Goal: Transaction & Acquisition: Purchase product/service

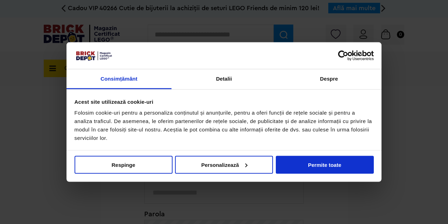
scroll to position [14, 0]
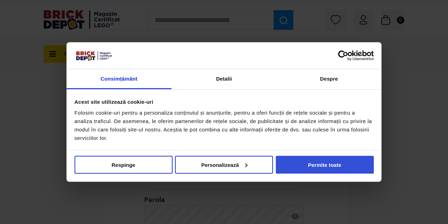
click at [335, 165] on button "Permite toate" at bounding box center [325, 164] width 98 height 18
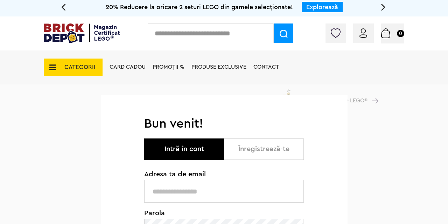
scroll to position [0, 0]
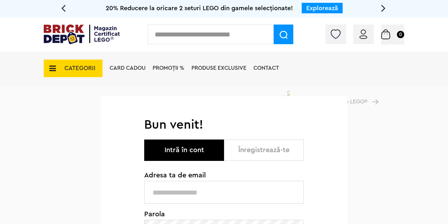
click at [260, 150] on button "Înregistrează-te" at bounding box center [264, 149] width 80 height 21
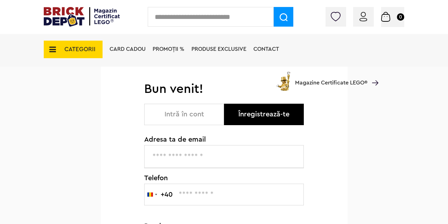
scroll to position [34, 0]
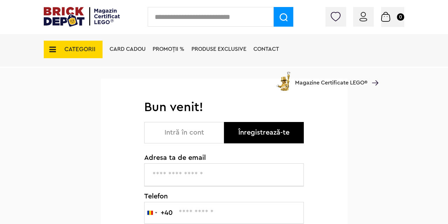
click at [202, 176] on input "text" at bounding box center [224, 174] width 160 height 23
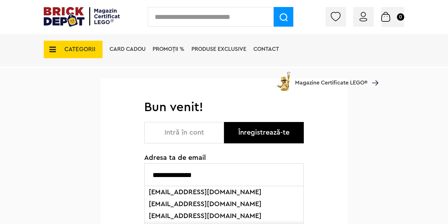
click at [199, 203] on li "lupascu.alina@gmail.com" at bounding box center [223, 204] width 155 height 12
type input "**********"
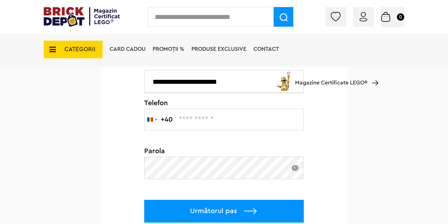
scroll to position [134, 0]
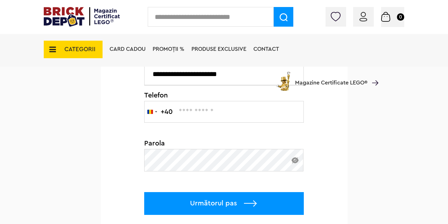
click at [195, 111] on input "text" at bounding box center [224, 112] width 160 height 22
type input "*********"
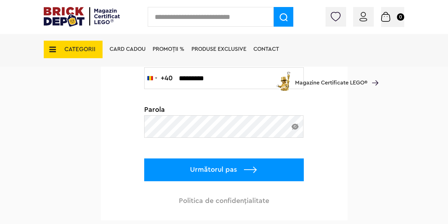
click at [207, 171] on p "Următorul pas" at bounding box center [224, 169] width 160 height 23
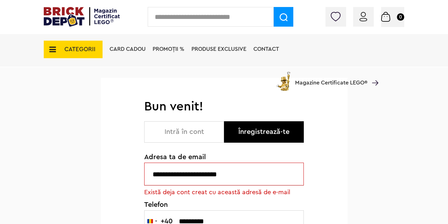
scroll to position [34, 0]
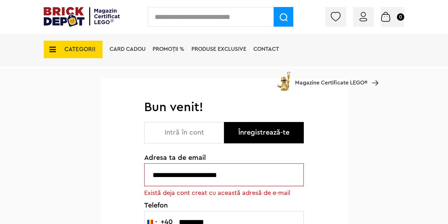
click at [177, 132] on button "Intră în cont" at bounding box center [184, 132] width 80 height 21
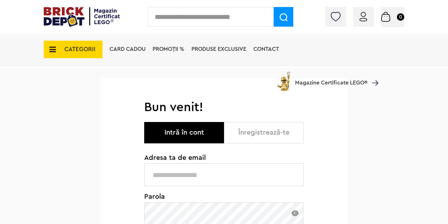
click at [191, 172] on input "text" at bounding box center [224, 174] width 160 height 23
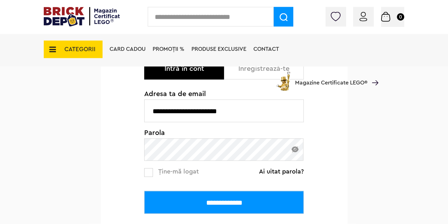
scroll to position [101, 0]
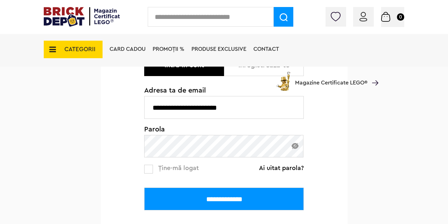
type input "**********"
click at [243, 200] on input "**********" at bounding box center [224, 198] width 160 height 23
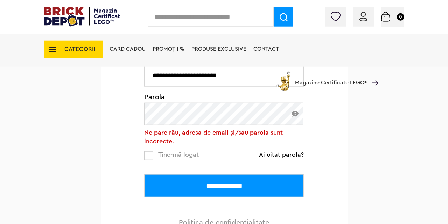
scroll to position [134, 0]
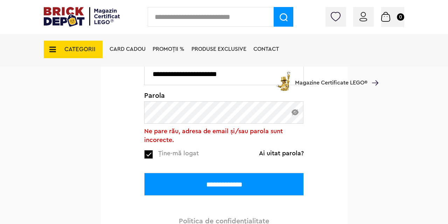
click at [224, 185] on input "**********" at bounding box center [224, 184] width 160 height 23
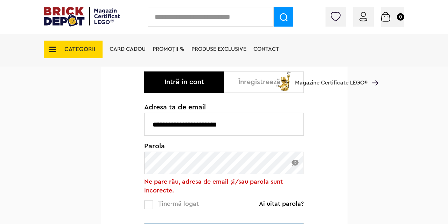
scroll to position [101, 0]
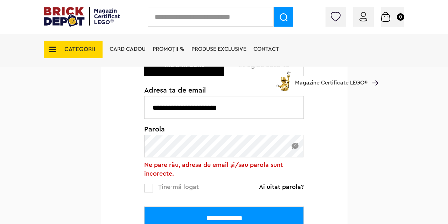
click at [276, 186] on link "Ai uitat parola?" at bounding box center [281, 186] width 45 height 7
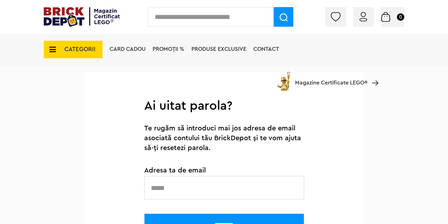
scroll to position [67, 0]
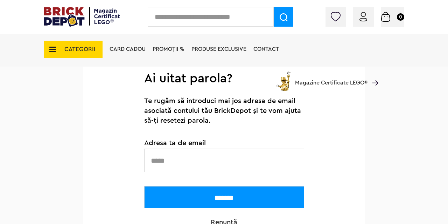
click at [207, 155] on input "text" at bounding box center [224, 159] width 160 height 23
type input "**********"
click at [227, 198] on input "*******" at bounding box center [224, 197] width 160 height 22
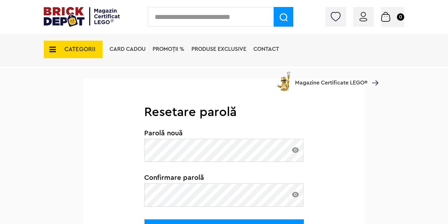
scroll to position [101, 0]
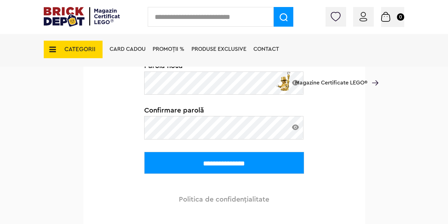
click at [229, 166] on input "**********" at bounding box center [224, 163] width 160 height 22
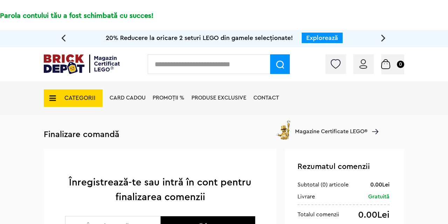
click at [363, 63] on img at bounding box center [364, 63] width 8 height 9
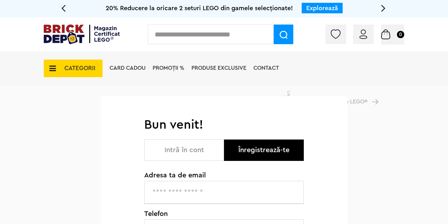
click at [195, 151] on button "Intră în cont" at bounding box center [184, 149] width 80 height 21
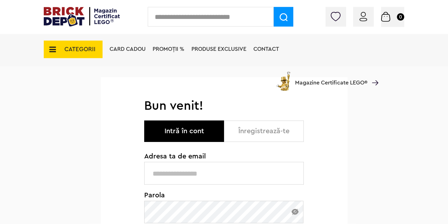
scroll to position [67, 0]
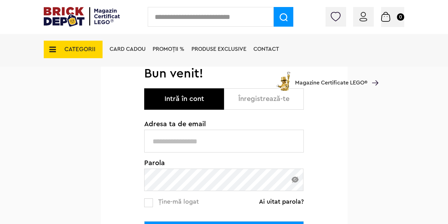
click at [201, 138] on input "text" at bounding box center [224, 141] width 160 height 23
type input "**********"
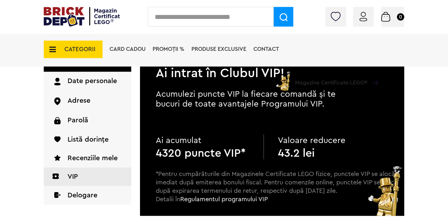
scroll to position [67, 0]
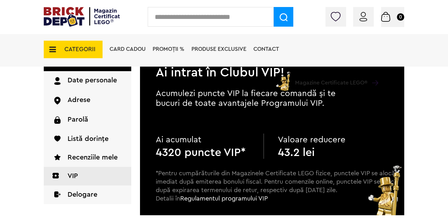
drag, startPoint x: 278, startPoint y: 139, endPoint x: 337, endPoint y: 155, distance: 61.0
click at [337, 155] on div "Ai acumulat 4320 puncte VIP* Valoare reducere 43.2 lei" at bounding box center [280, 145] width 249 height 25
click at [336, 155] on div "Valoare reducere 43.2 lei" at bounding box center [325, 145] width 94 height 25
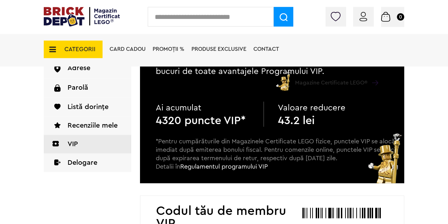
scroll to position [101, 0]
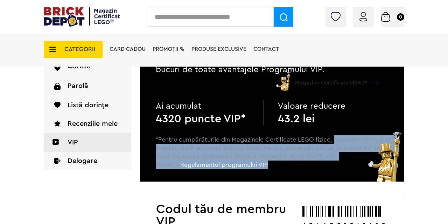
drag, startPoint x: 336, startPoint y: 141, endPoint x: 366, endPoint y: 168, distance: 39.9
click at [366, 168] on p "*Pentru cumpărăturile din Magazinele Certificate LEGO fizice, punctele VIP se a…" at bounding box center [280, 158] width 249 height 46
click at [336, 168] on p "*Pentru cumpărăturile din Magazinele Certificate LEGO fizice, punctele VIP se a…" at bounding box center [280, 158] width 249 height 46
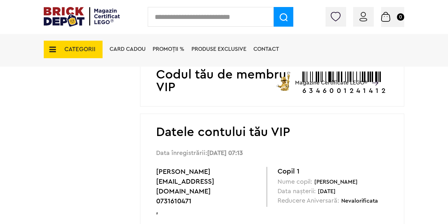
scroll to position [34, 0]
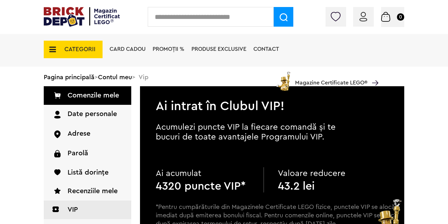
click at [84, 44] on span "CATEGORII" at bounding box center [73, 50] width 59 height 18
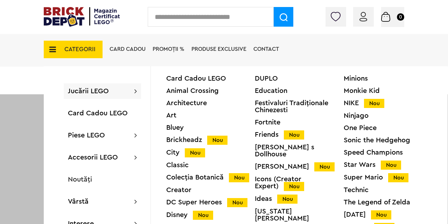
click at [93, 88] on span "Jucării LEGO" at bounding box center [88, 91] width 41 height 7
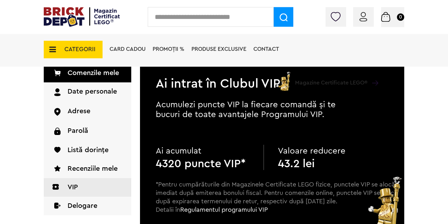
scroll to position [67, 0]
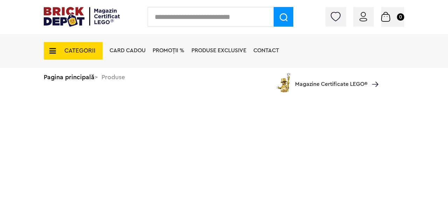
click at [71, 49] on span "CATEGORII" at bounding box center [79, 51] width 31 height 6
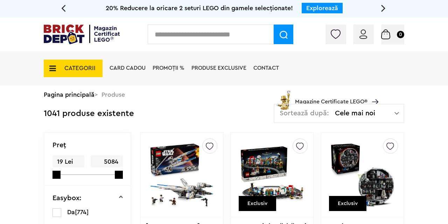
click at [176, 37] on input "text" at bounding box center [211, 35] width 126 height 20
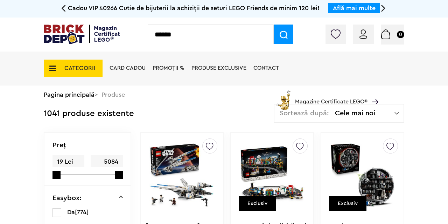
type input "******"
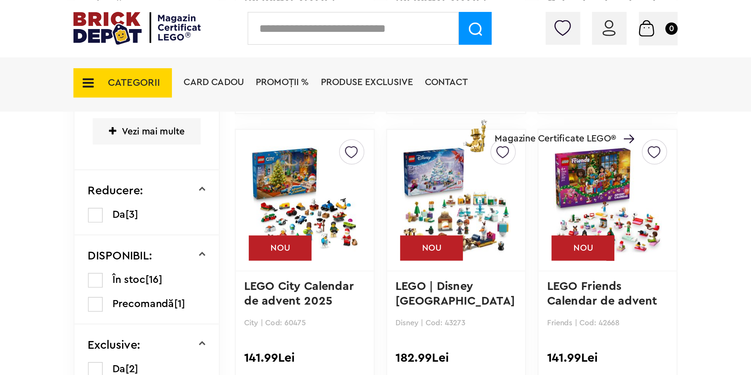
scroll to position [269, 0]
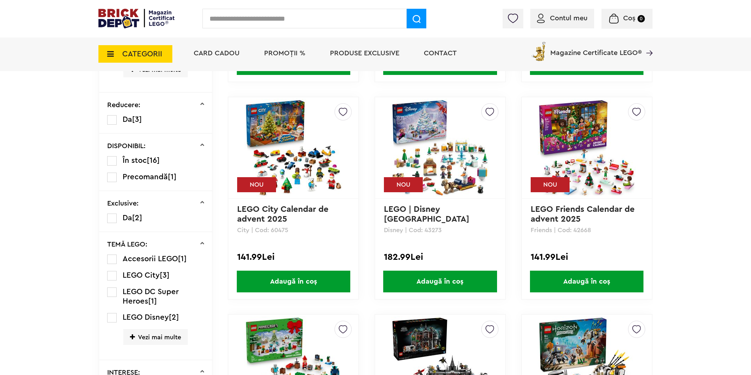
click at [305, 223] on div "Creează o listă nouă NOU LEGO City Calendar de advent 2025 City | Cod: 60475 14…" at bounding box center [293, 198] width 131 height 203
click at [307, 223] on span "Adaugă în coș" at bounding box center [293, 282] width 113 height 22
click at [314, 223] on span "Adaugă în coș" at bounding box center [293, 282] width 113 height 22
click at [290, 223] on span "Adaugă în coș" at bounding box center [293, 282] width 113 height 22
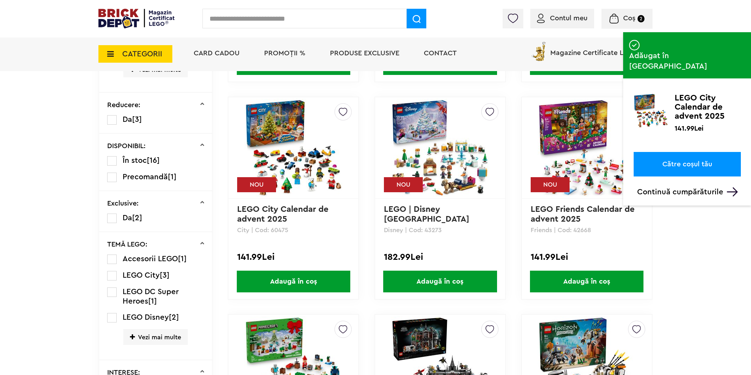
click at [448, 152] on link "Către coșul tău" at bounding box center [687, 164] width 107 height 25
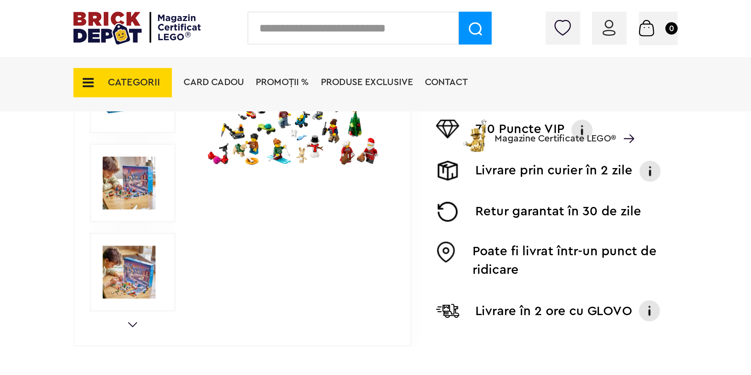
scroll to position [235, 0]
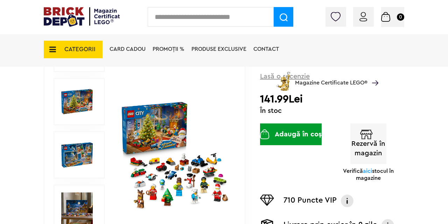
scroll to position [101, 0]
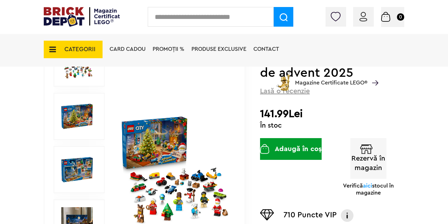
click at [299, 145] on button "Adaugă în coș" at bounding box center [291, 149] width 62 height 22
click at [291, 147] on button "Adaugă în coș" at bounding box center [291, 149] width 62 height 22
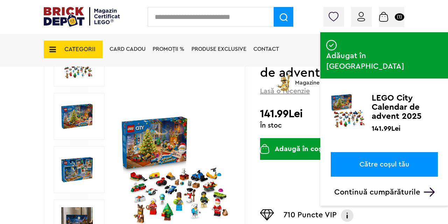
click at [394, 152] on link "Către coșul tău" at bounding box center [384, 164] width 107 height 25
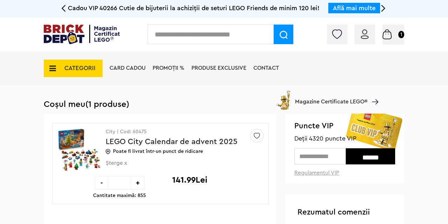
scroll to position [34, 0]
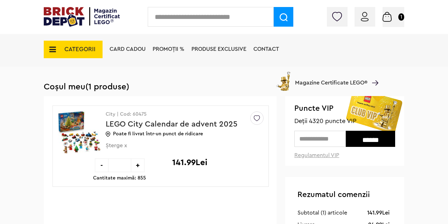
click at [318, 136] on input "text" at bounding box center [320, 139] width 51 height 16
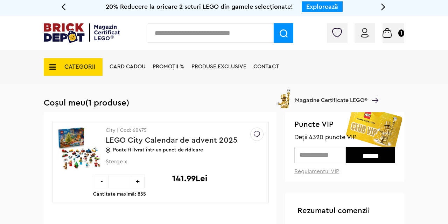
scroll to position [0, 0]
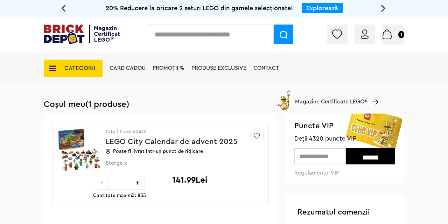
click at [60, 30] on img at bounding box center [82, 35] width 76 height 20
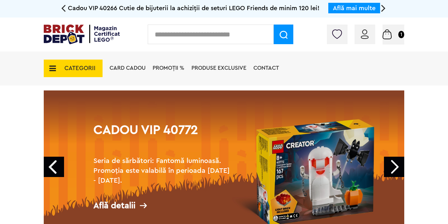
click at [169, 65] on span "PROMOȚII %" at bounding box center [169, 68] width 32 height 6
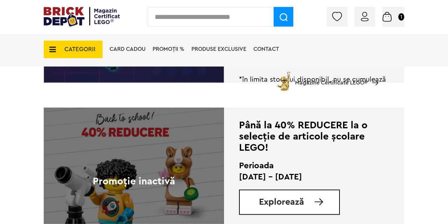
scroll to position [1412, 0]
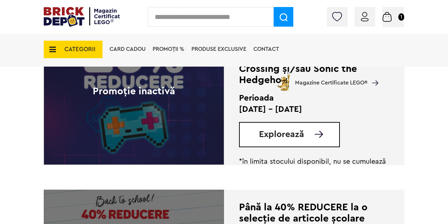
click at [50, 49] on icon at bounding box center [50, 50] width 11 height 8
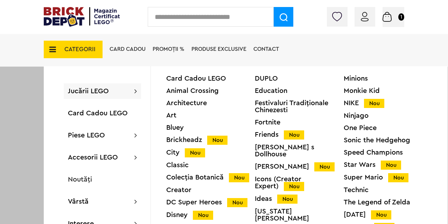
click at [270, 77] on div "DUPLO" at bounding box center [299, 78] width 89 height 7
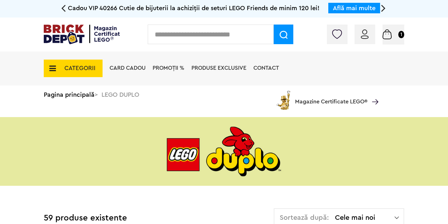
click at [72, 65] on span "CATEGORII" at bounding box center [79, 68] width 31 height 6
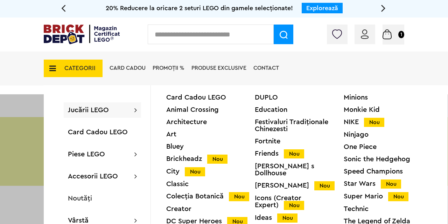
click at [220, 67] on span "Produse exclusive" at bounding box center [219, 68] width 55 height 6
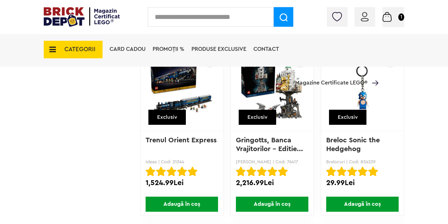
scroll to position [2976, 0]
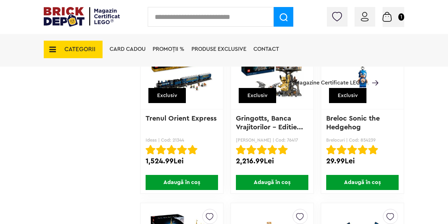
click at [54, 51] on icon at bounding box center [50, 50] width 11 height 8
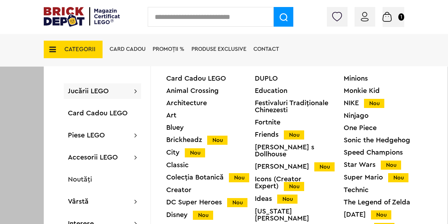
click at [270, 79] on div "DUPLO" at bounding box center [299, 78] width 89 height 7
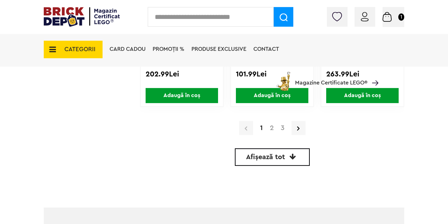
scroll to position [1748, 0]
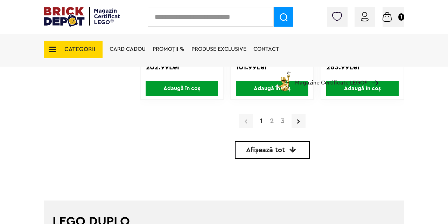
click at [270, 122] on link "2" at bounding box center [272, 120] width 11 height 7
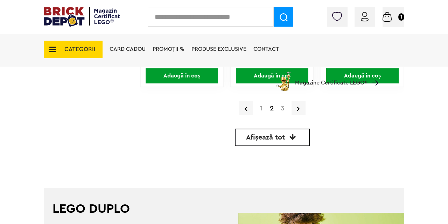
scroll to position [1732, 0]
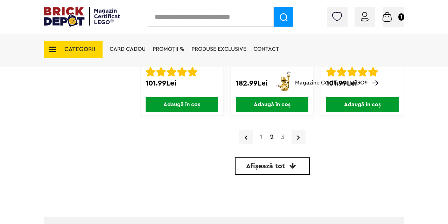
click at [286, 138] on link "3" at bounding box center [282, 136] width 11 height 7
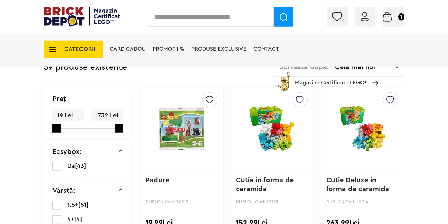
scroll to position [235, 0]
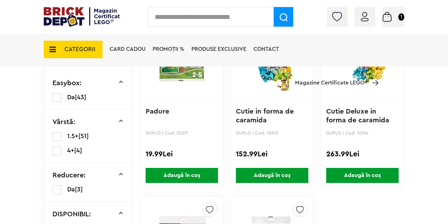
click at [58, 150] on label at bounding box center [57, 150] width 9 height 9
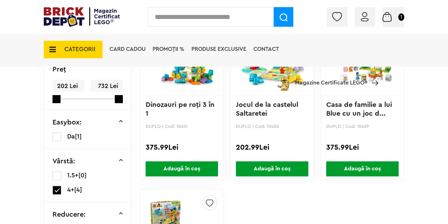
scroll to position [134, 0]
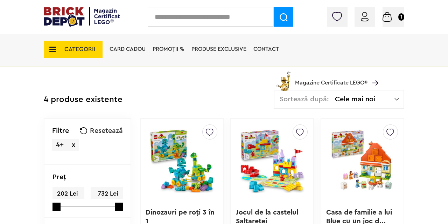
click at [76, 145] on span "4+ x" at bounding box center [65, 145] width 27 height 12
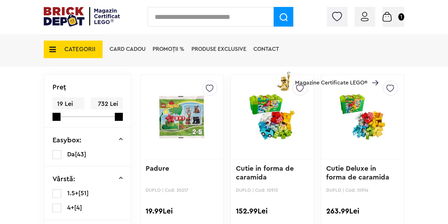
scroll to position [67, 0]
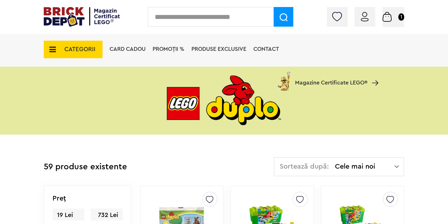
click at [67, 49] on span "CATEGORII" at bounding box center [79, 49] width 31 height 6
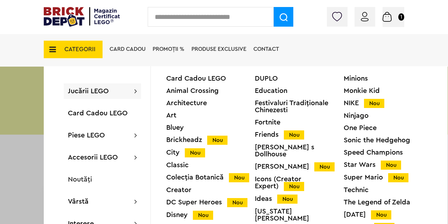
click at [173, 151] on div "City Nou" at bounding box center [210, 152] width 89 height 7
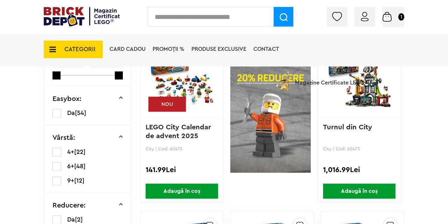
scroll to position [219, 0]
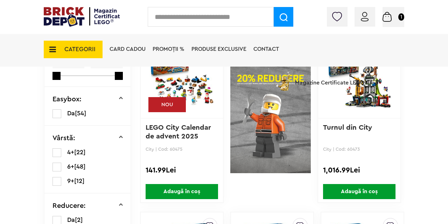
click at [57, 168] on label at bounding box center [57, 166] width 9 height 9
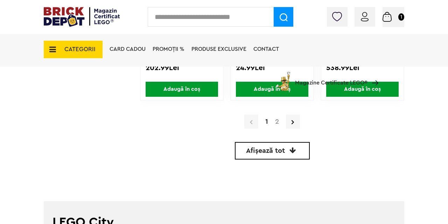
scroll to position [1748, 0]
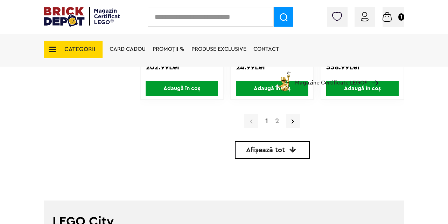
click at [279, 121] on a=6%2B&order=1&page=2"] "2" at bounding box center [277, 120] width 11 height 7
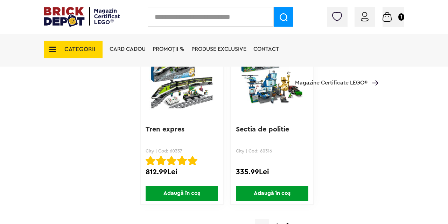
scroll to position [1479, 0]
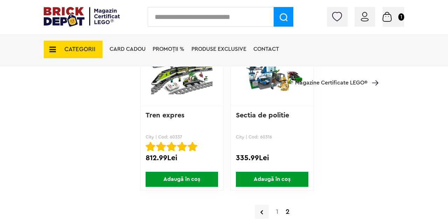
click at [49, 53] on icon at bounding box center [50, 50] width 11 height 8
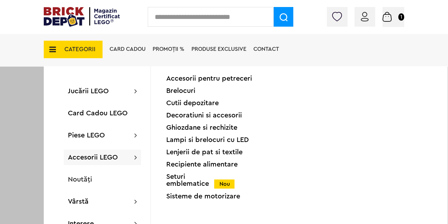
click at [195, 103] on div "Cutii depozitare" at bounding box center [210, 102] width 89 height 7
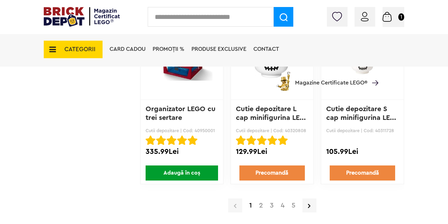
scroll to position [1665, 0]
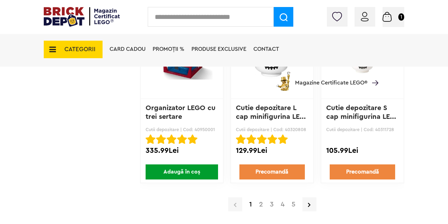
click at [264, 203] on link "2" at bounding box center [261, 204] width 11 height 7
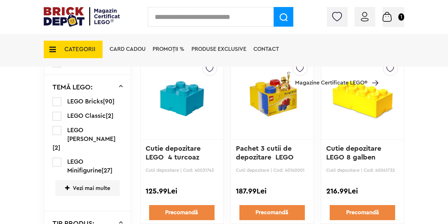
scroll to position [387, 0]
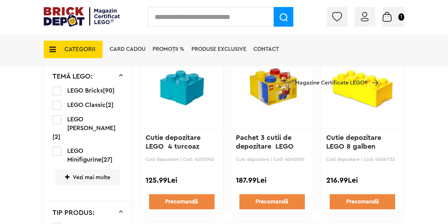
click at [370, 88] on li "Magazine Certificate LEGO®" at bounding box center [327, 79] width 104 height 24
click at [365, 199] on link "Precomandă" at bounding box center [363, 201] width 66 height 15
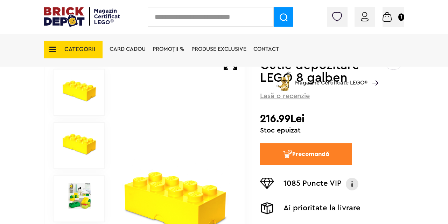
scroll to position [134, 0]
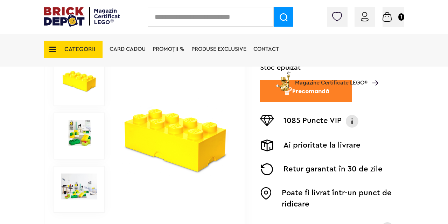
click at [81, 128] on img at bounding box center [79, 133] width 36 height 26
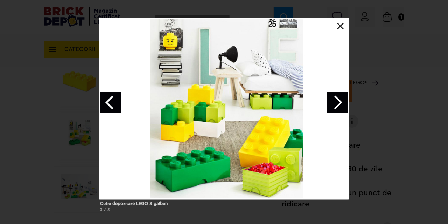
click at [78, 157] on div "Cutie depozitare LEGO 8 galben 3 / 5" at bounding box center [224, 118] width 448 height 200
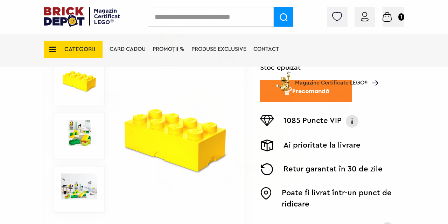
click at [80, 181] on img at bounding box center [79, 186] width 36 height 26
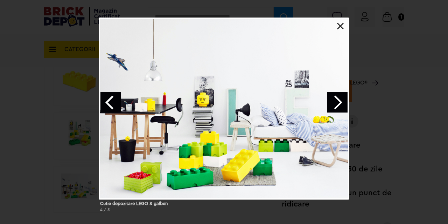
click at [339, 104] on link "Next image" at bounding box center [337, 102] width 20 height 20
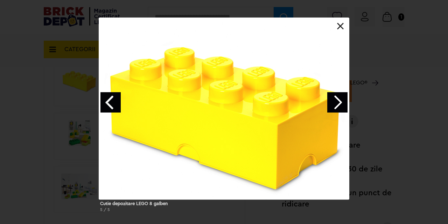
click at [339, 104] on link "Next image" at bounding box center [337, 102] width 20 height 20
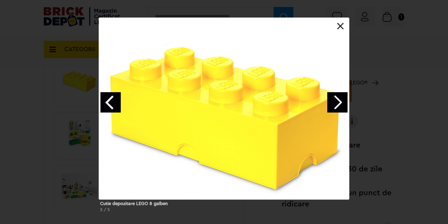
click at [339, 104] on link "Next image" at bounding box center [337, 102] width 20 height 20
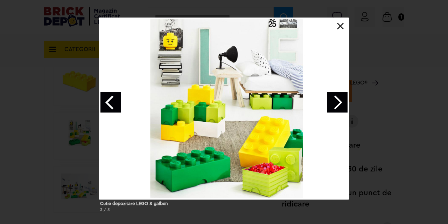
click at [339, 104] on link "Next image" at bounding box center [337, 102] width 20 height 20
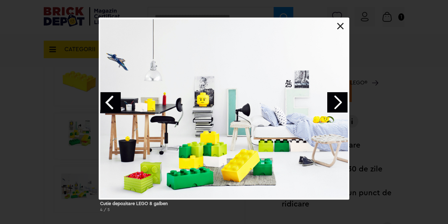
click at [339, 104] on link "Next image" at bounding box center [337, 102] width 20 height 20
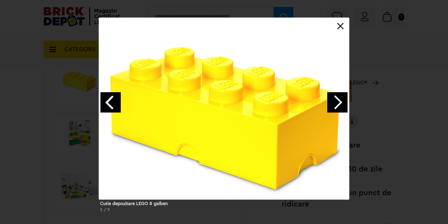
click at [339, 104] on link "Next image" at bounding box center [337, 102] width 20 height 20
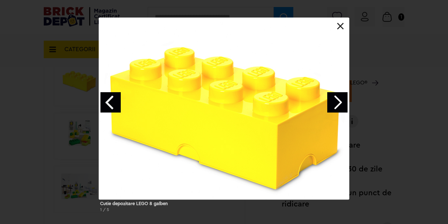
click at [339, 104] on link "Next image" at bounding box center [337, 102] width 20 height 20
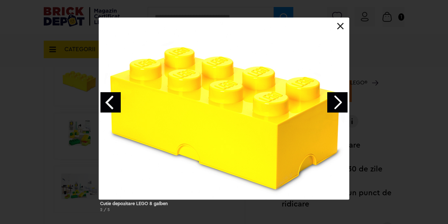
click at [344, 21] on div at bounding box center [224, 109] width 251 height 182
click at [342, 18] on div at bounding box center [224, 18] width 251 height 0
click at [342, 27] on link at bounding box center [340, 26] width 7 height 7
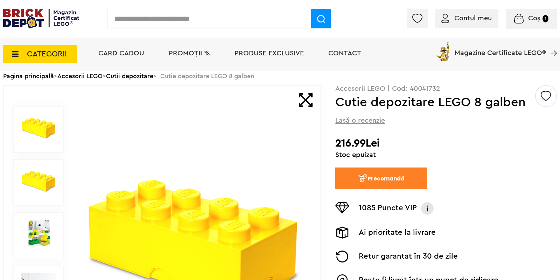
scroll to position [0, 0]
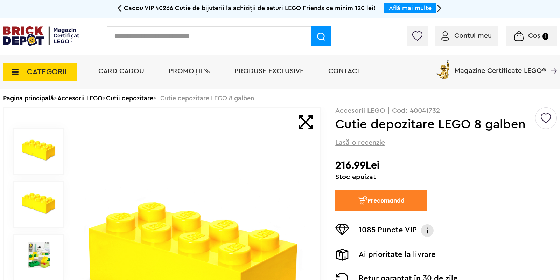
click at [188, 71] on span "PROMOȚII %" at bounding box center [189, 71] width 41 height 7
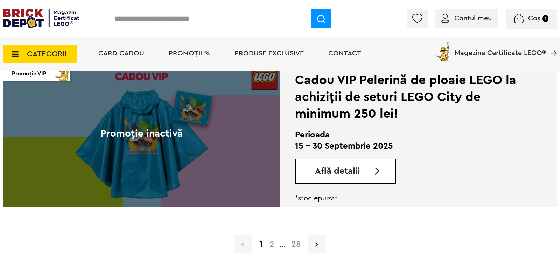
scroll to position [1730, 0]
click at [273, 244] on link "2" at bounding box center [272, 244] width 12 height 8
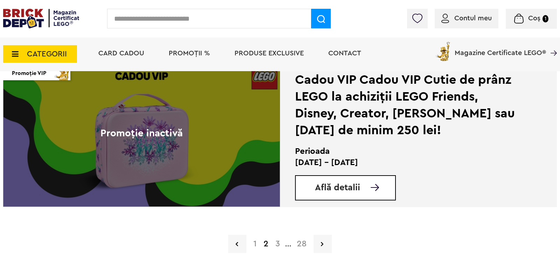
scroll to position [1863, 0]
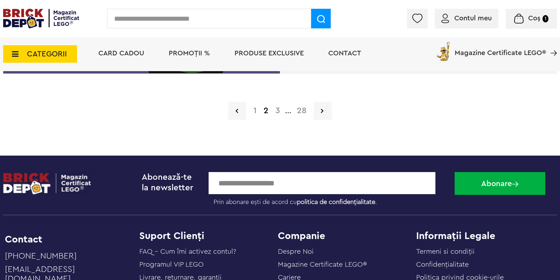
click at [278, 110] on link "3" at bounding box center [278, 110] width 12 height 8
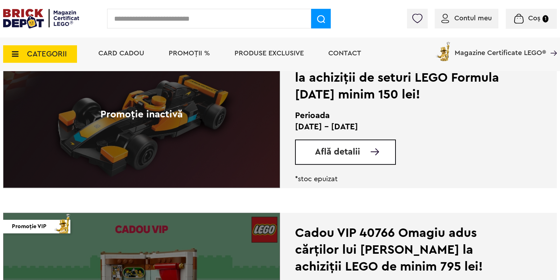
scroll to position [399, 0]
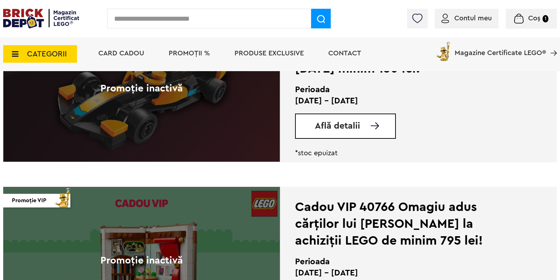
click at [45, 48] on span "CATEGORII" at bounding box center [40, 54] width 74 height 18
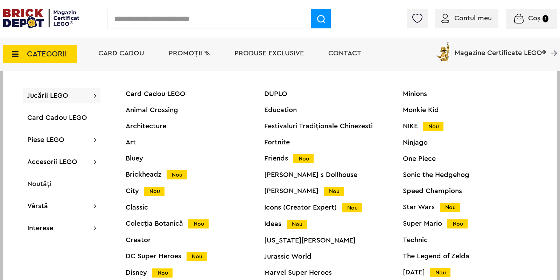
click at [289, 52] on span "Produse exclusive" at bounding box center [269, 53] width 69 height 7
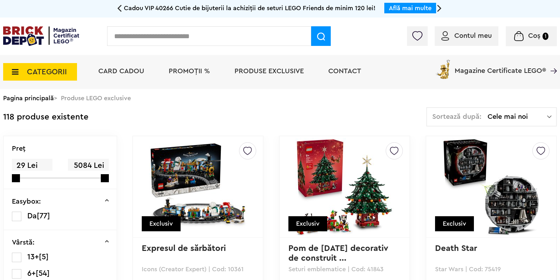
click at [60, 70] on span "CATEGORII" at bounding box center [47, 72] width 40 height 8
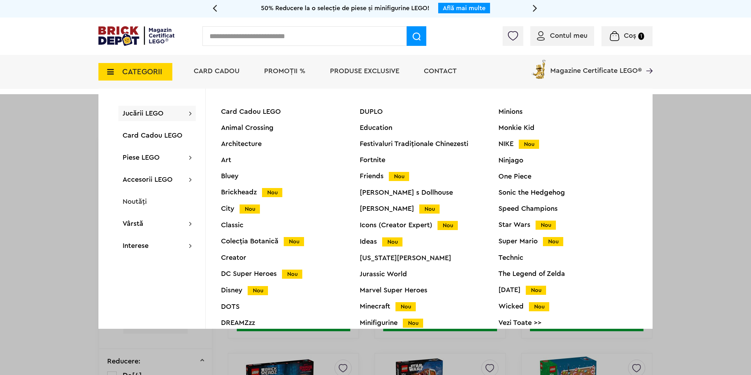
scroll to position [27, 0]
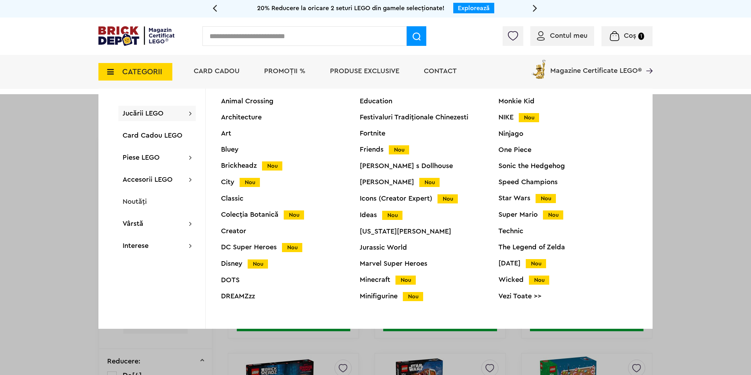
click at [254, 214] on div "Colecția Botanică Nou" at bounding box center [290, 214] width 139 height 7
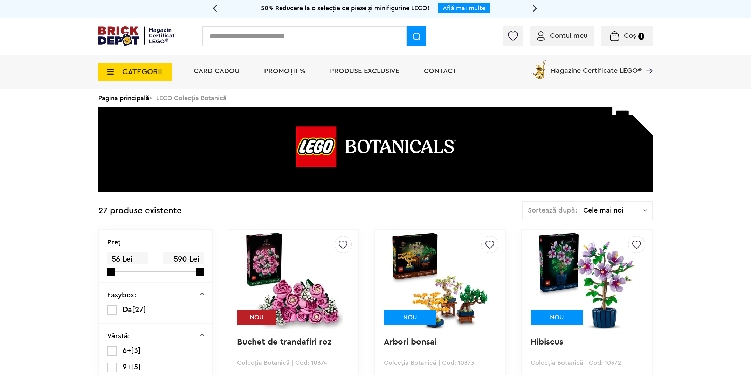
click at [365, 72] on span "Produse exclusive" at bounding box center [364, 71] width 69 height 7
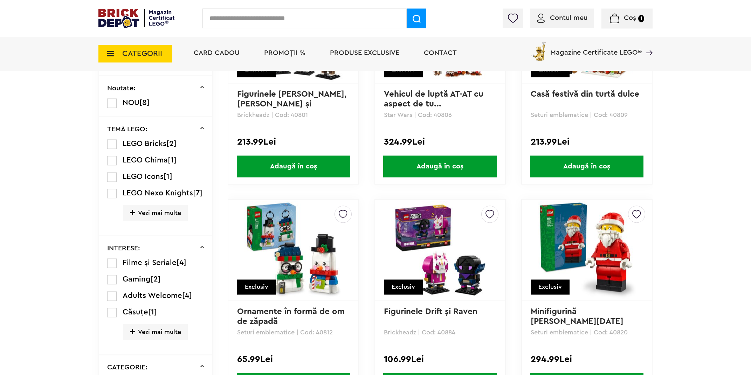
scroll to position [394, 0]
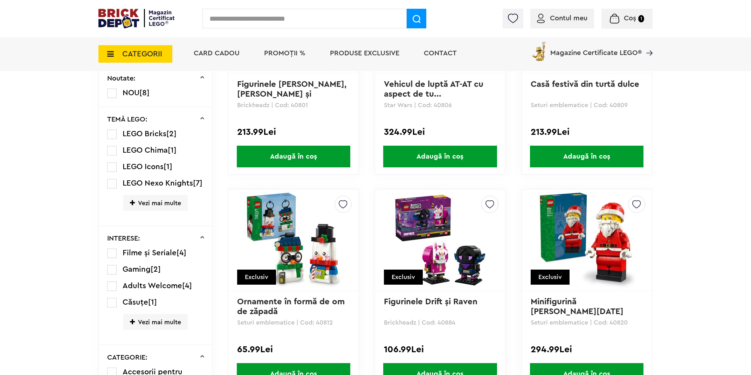
click at [107, 132] on label at bounding box center [111, 134] width 9 height 9
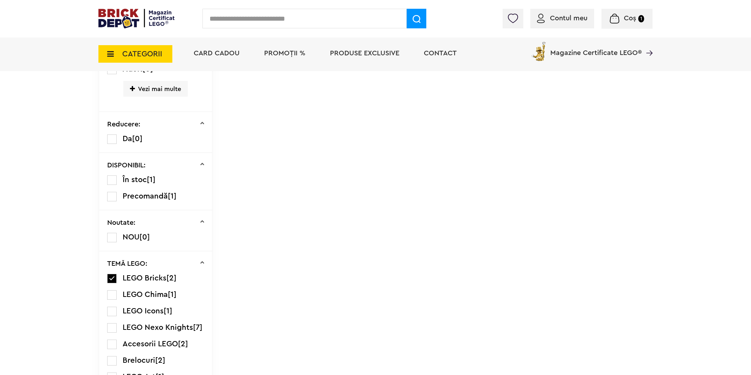
scroll to position [361, 0]
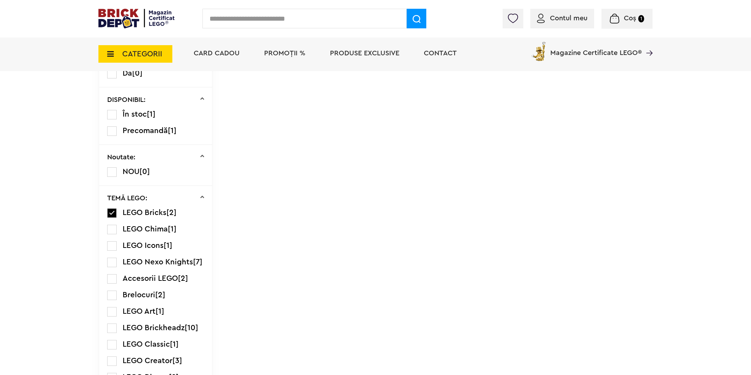
click at [115, 213] on label at bounding box center [111, 212] width 9 height 9
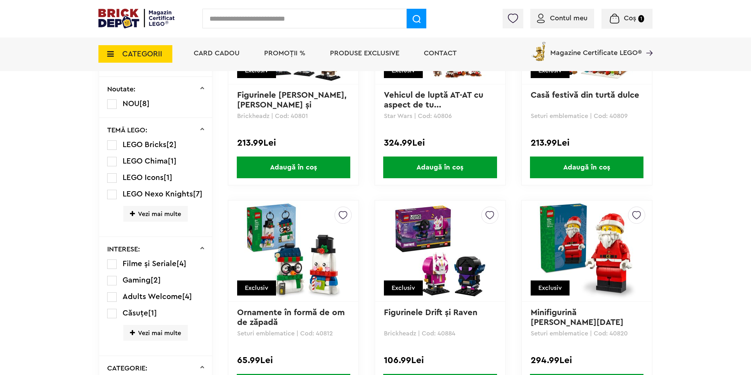
scroll to position [186, 0]
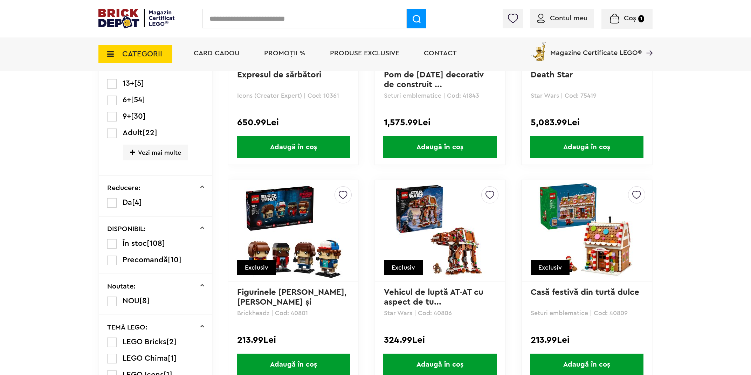
click at [200, 50] on span "Card Cadou" at bounding box center [217, 53] width 46 height 7
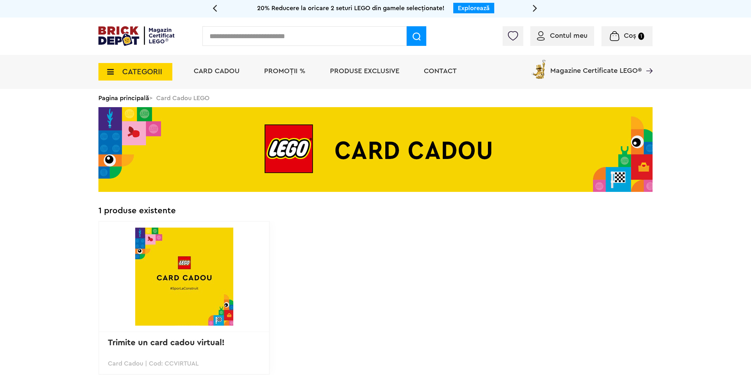
click at [437, 71] on span "Contact" at bounding box center [440, 71] width 33 height 7
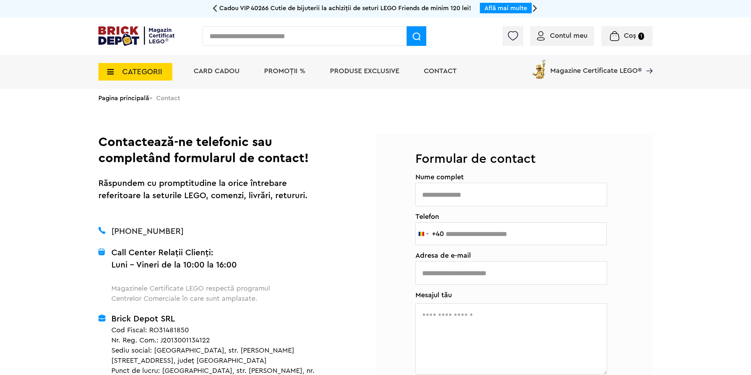
click at [385, 71] on span "Produse exclusive" at bounding box center [364, 71] width 69 height 7
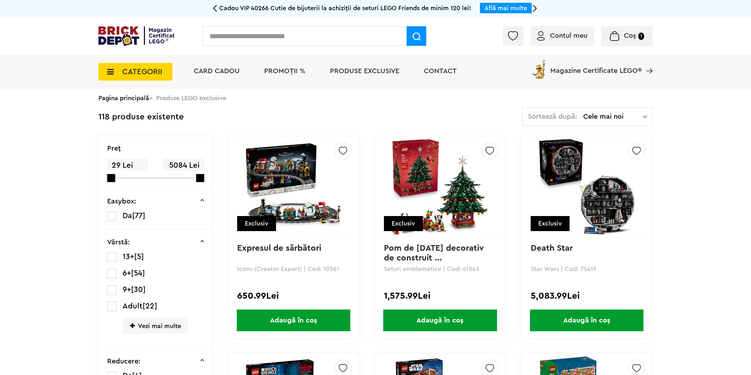
click at [134, 70] on span "CATEGORII" at bounding box center [142, 72] width 40 height 8
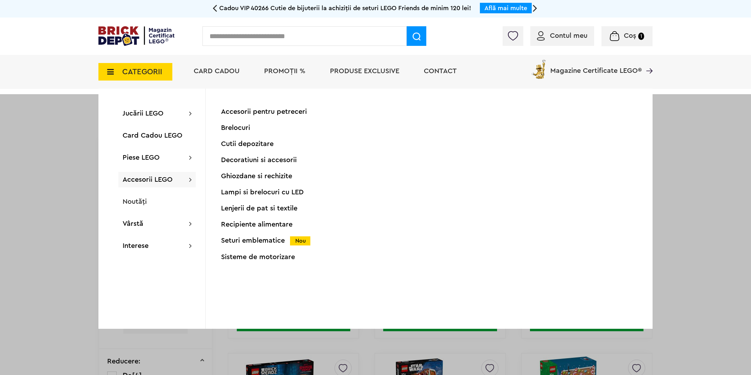
click at [291, 160] on div "Decoratiuni si accesorii" at bounding box center [290, 160] width 139 height 7
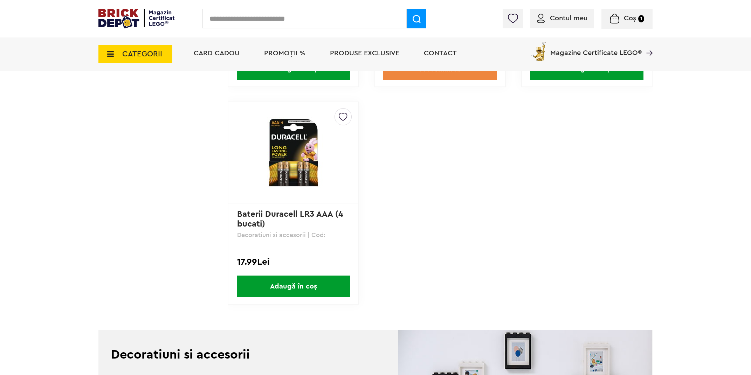
scroll to position [1182, 0]
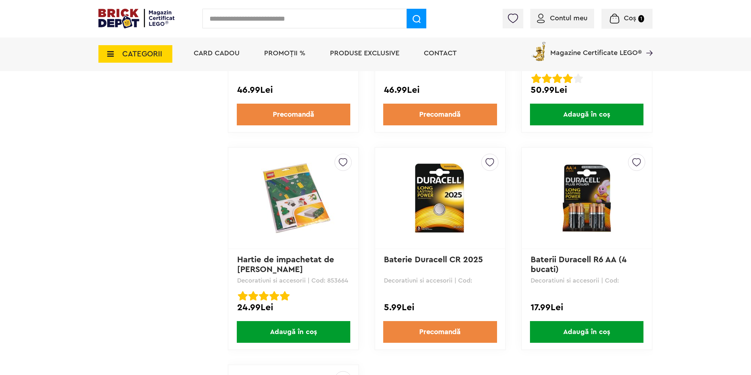
click at [283, 181] on img at bounding box center [293, 198] width 98 height 71
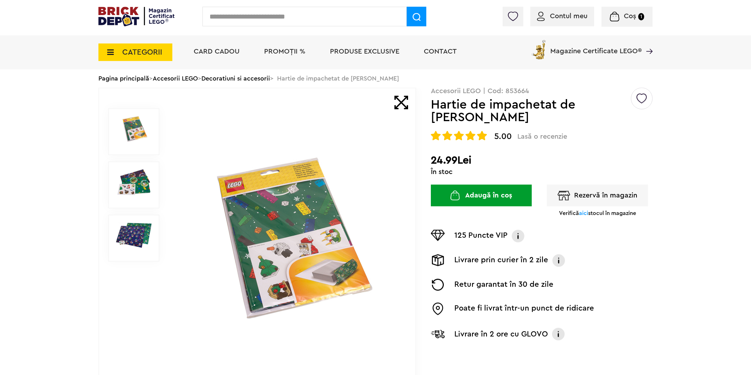
scroll to position [33, 0]
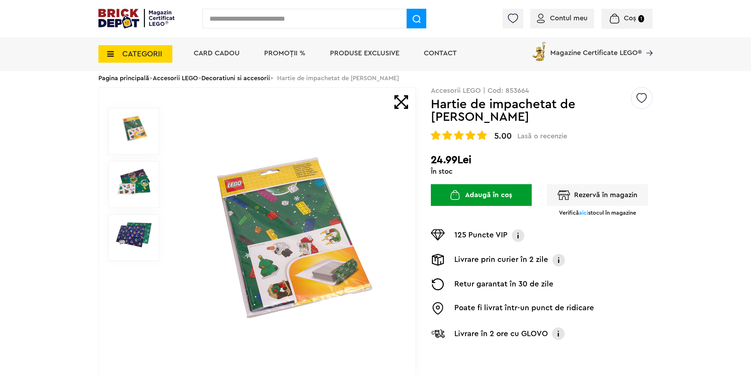
click at [145, 229] on img at bounding box center [134, 235] width 36 height 26
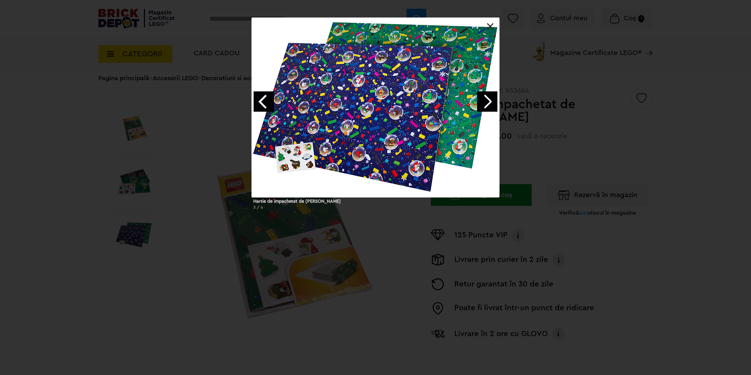
click at [489, 24] on link at bounding box center [490, 26] width 7 height 7
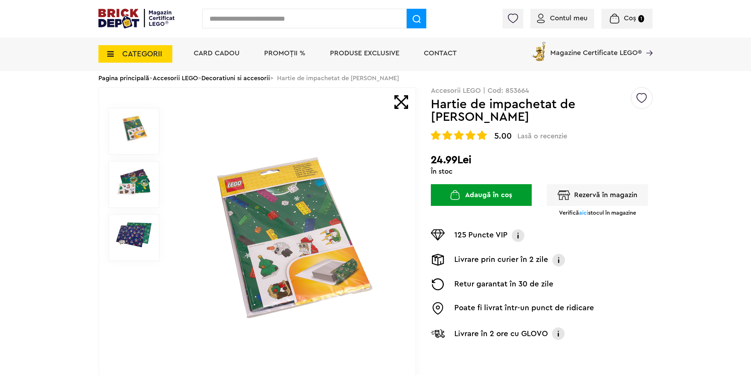
scroll to position [131, 0]
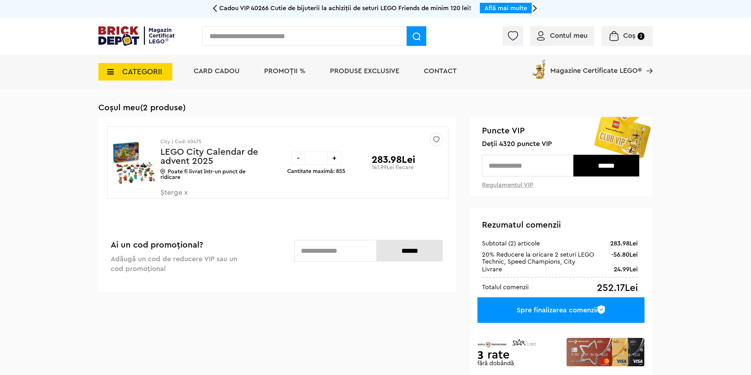
click at [297, 159] on div "-" at bounding box center [298, 158] width 14 height 14
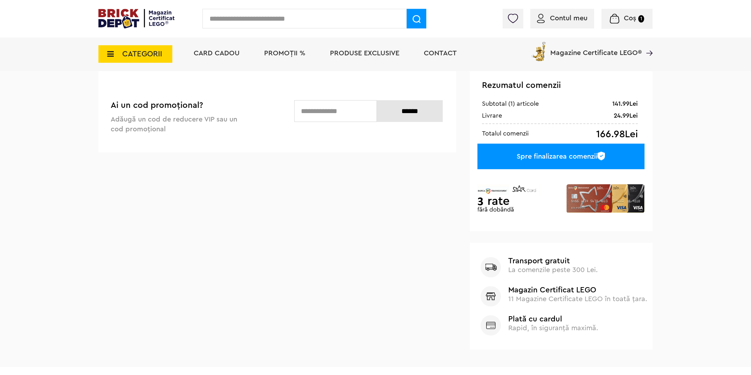
scroll to position [164, 0]
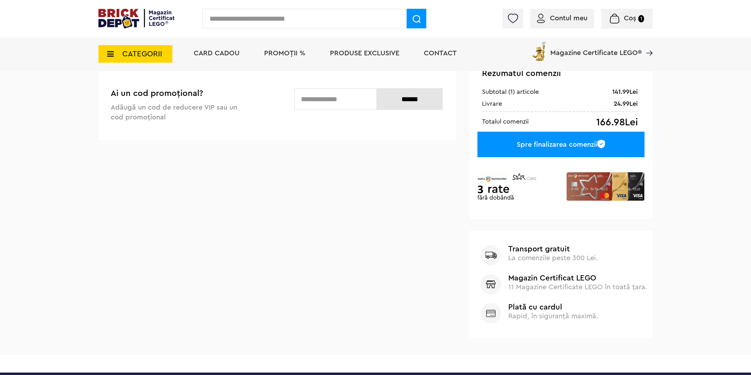
click at [541, 138] on div "Spre finalizarea comenzii" at bounding box center [560, 145] width 167 height 26
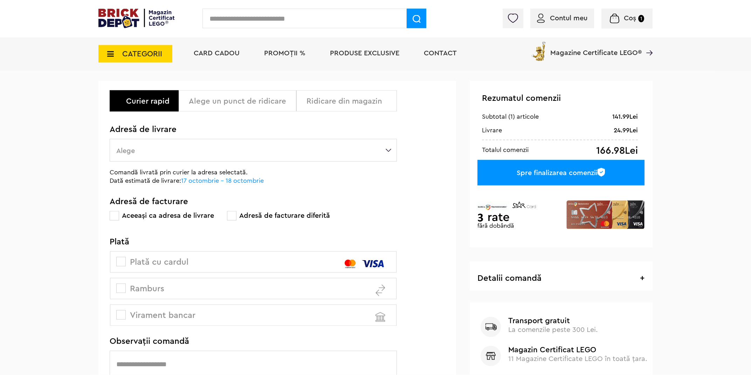
scroll to position [65, 0]
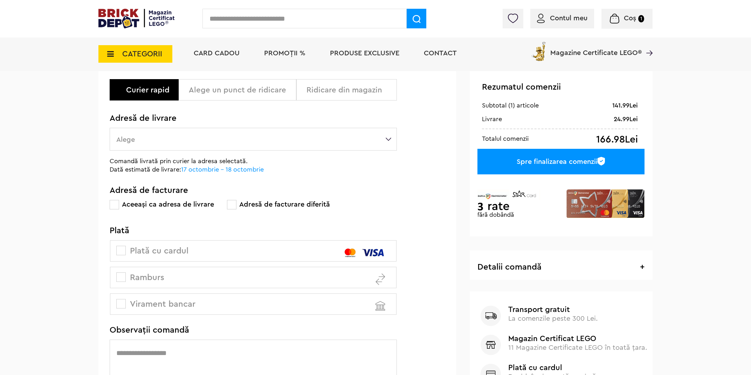
click at [231, 140] on label "Alege" at bounding box center [253, 139] width 287 height 23
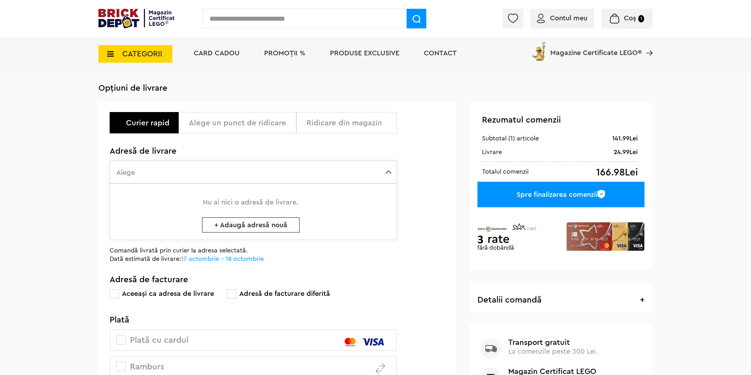
scroll to position [0, 0]
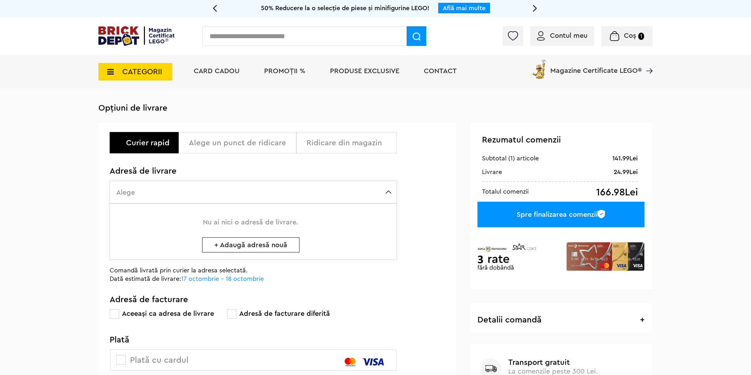
click at [236, 145] on div "Alege un punct de ridicare" at bounding box center [240, 143] width 102 height 8
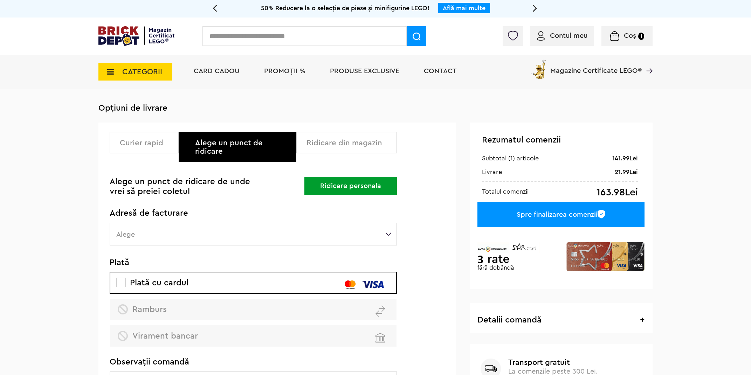
click at [348, 141] on div "Ridicare din magazin" at bounding box center [348, 143] width 85 height 8
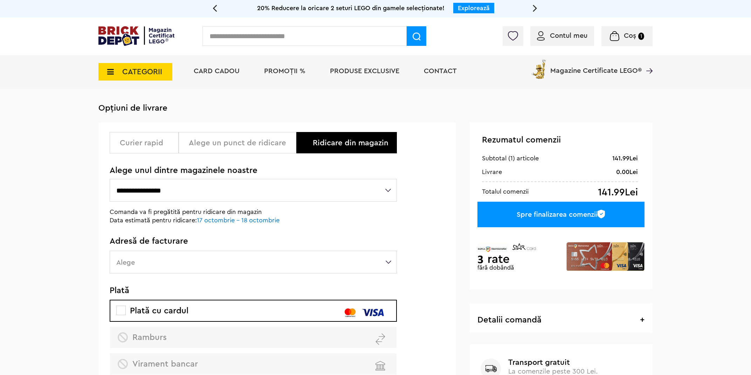
click at [110, 179] on select "**********" at bounding box center [253, 190] width 287 height 23
click at [322, 190] on select "**********" at bounding box center [253, 190] width 287 height 23
click at [242, 143] on div "Alege un punct de ridicare" at bounding box center [240, 143] width 102 height 8
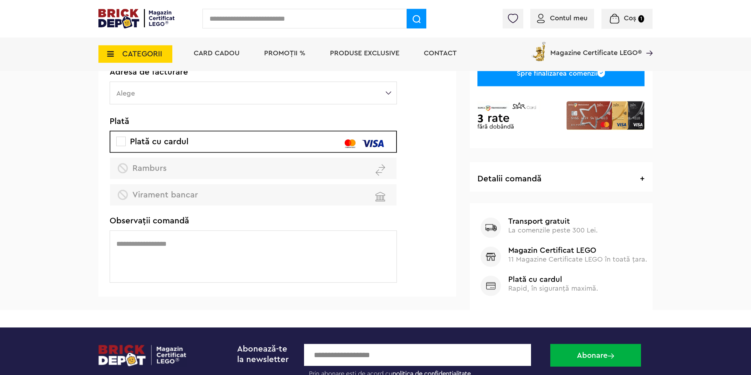
scroll to position [197, 0]
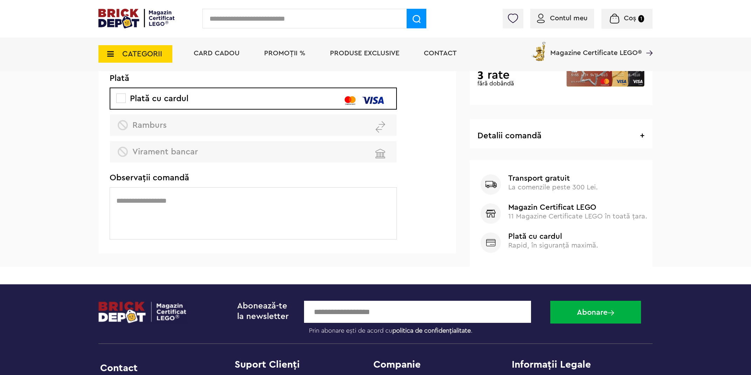
click at [258, 199] on textarea at bounding box center [253, 213] width 287 height 52
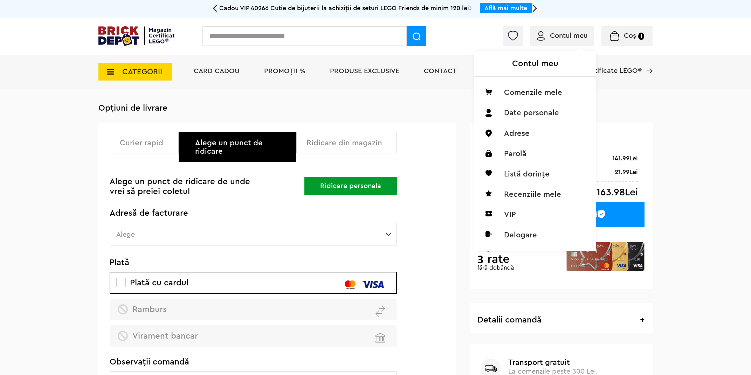
click at [568, 34] on span "Contul meu" at bounding box center [568, 35] width 37 height 7
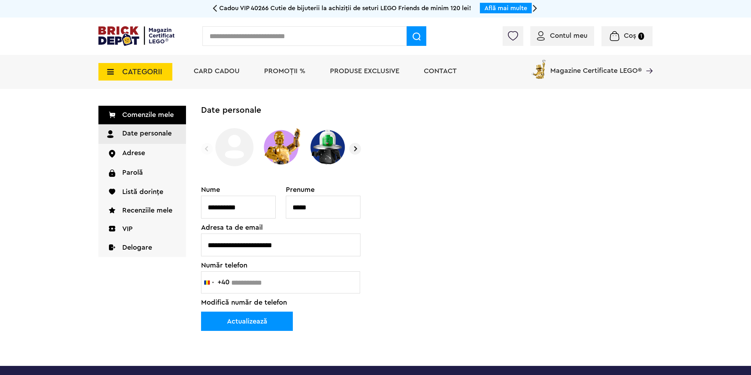
click at [140, 134] on link "Date personale" at bounding box center [142, 134] width 88 height 20
click at [131, 153] on link "Adrese" at bounding box center [142, 153] width 88 height 19
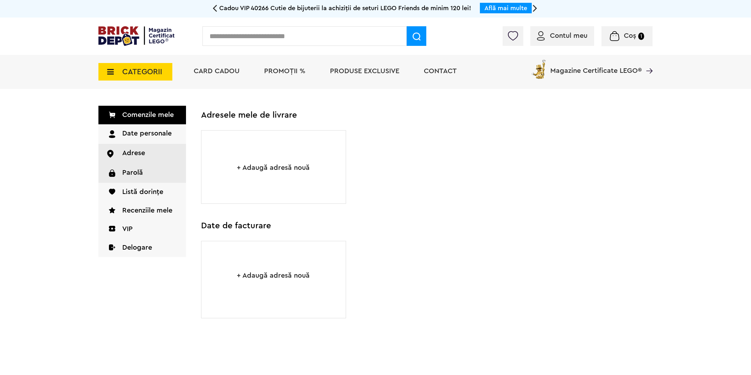
click at [139, 174] on link "Parolă" at bounding box center [142, 173] width 88 height 19
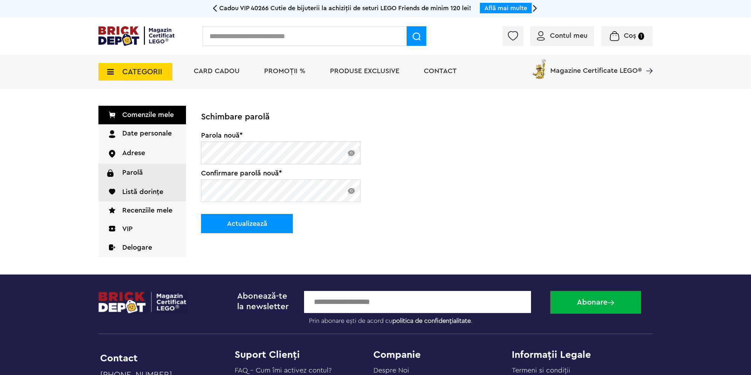
click at [148, 193] on link "Listă dorințe" at bounding box center [142, 192] width 88 height 19
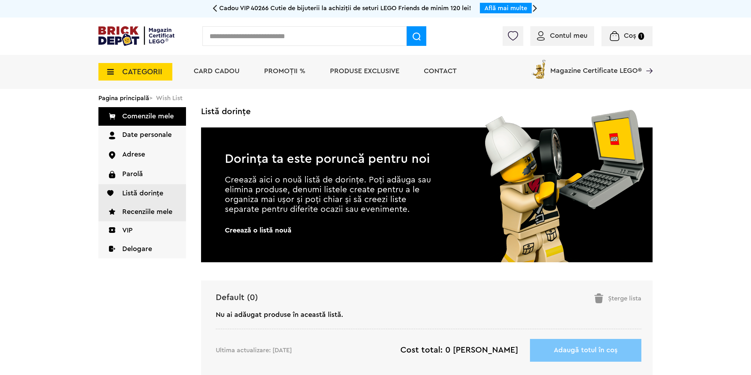
click at [147, 213] on link "Recenziile mele" at bounding box center [142, 212] width 88 height 19
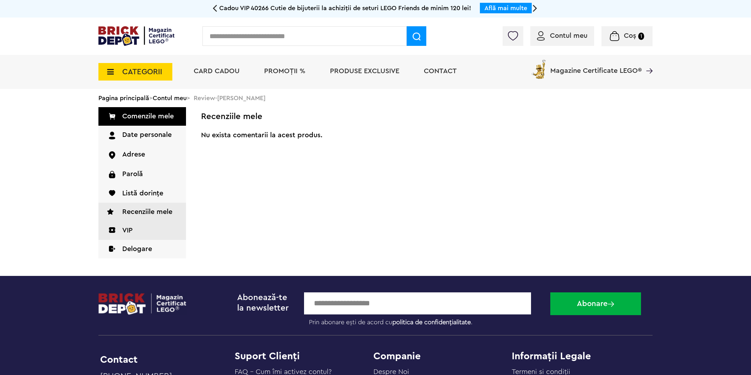
click at [144, 229] on link "VIP" at bounding box center [142, 230] width 88 height 19
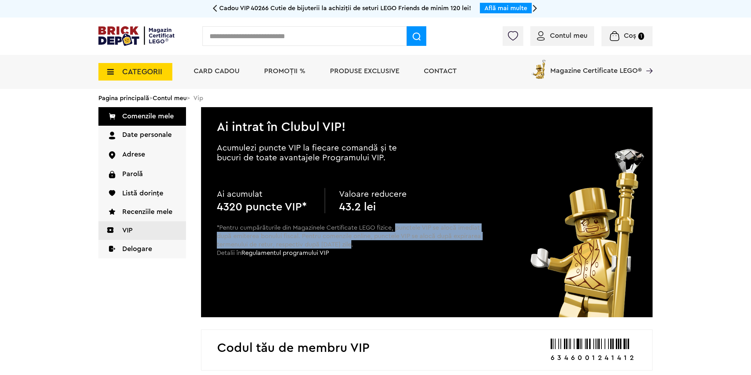
drag, startPoint x: 396, startPoint y: 229, endPoint x: 453, endPoint y: 247, distance: 59.3
click at [453, 247] on p "*Pentru cumpărăturile din Magazinele Certificate LEGO fizice, punctele VIP se a…" at bounding box center [349, 246] width 265 height 46
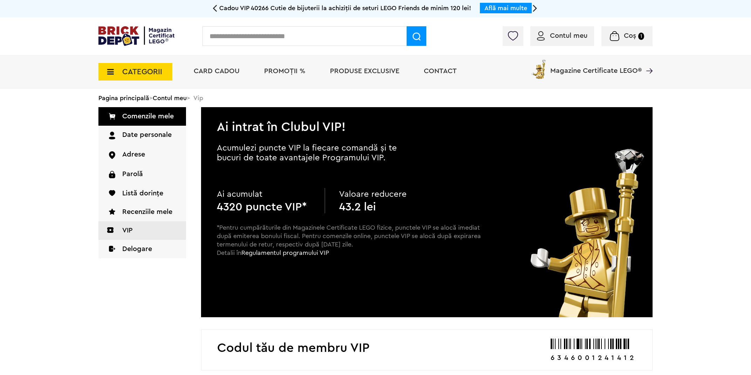
click at [420, 249] on p "*Pentru cumpărăturile din Magazinele Certificate LEGO fizice, punctele VIP se a…" at bounding box center [349, 246] width 265 height 46
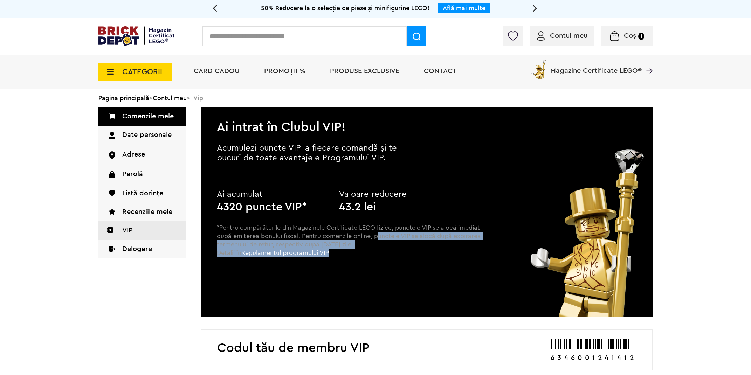
drag, startPoint x: 422, startPoint y: 238, endPoint x: 440, endPoint y: 256, distance: 25.5
click at [440, 256] on p "*Pentru cumpărăturile din Magazinele Certificate LEGO fizice, punctele VIP se a…" at bounding box center [349, 246] width 265 height 46
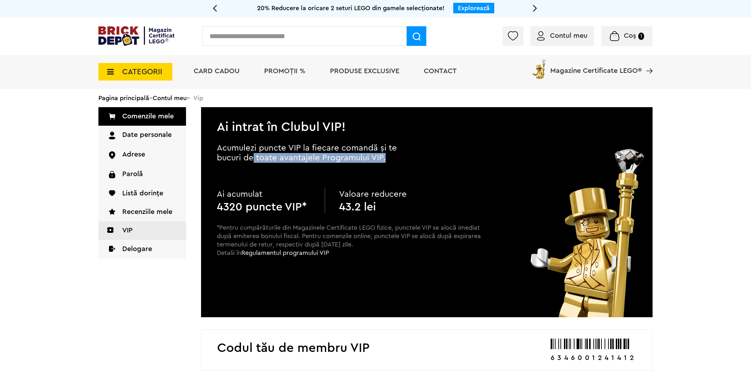
drag, startPoint x: 255, startPoint y: 157, endPoint x: 391, endPoint y: 158, distance: 136.6
click at [391, 158] on p "Acumulezi puncte VIP la fiecare comandă și te bucuri de toate avantajele Progra…" at bounding box center [318, 153] width 203 height 20
click at [461, 167] on div "Ai intrat în Clubul VIP! Acumulezi puncte VIP la fiecare comandă și te bucuri d…" at bounding box center [426, 212] width 451 height 210
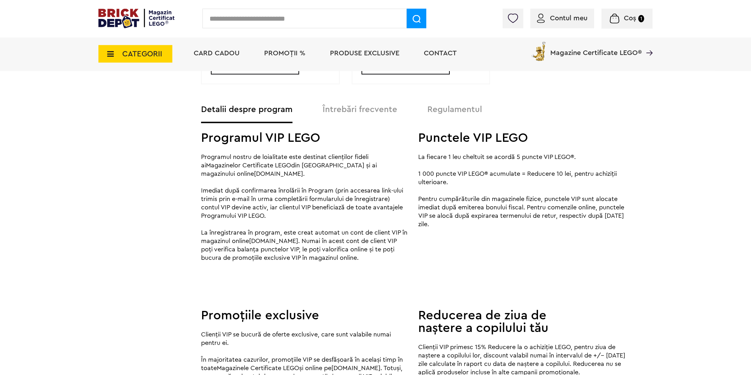
scroll to position [722, 0]
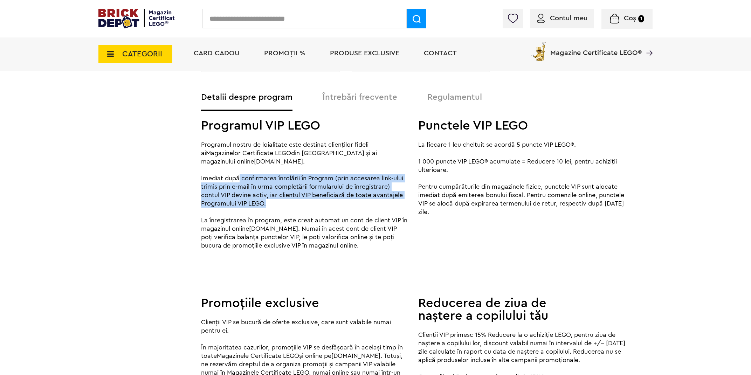
drag, startPoint x: 239, startPoint y: 177, endPoint x: 391, endPoint y: 203, distance: 154.2
click at [391, 203] on p "Imediat după confirmarea înrolării în Program (prin accesarea link-ului trimis …" at bounding box center [305, 195] width 208 height 42
drag, startPoint x: 218, startPoint y: 221, endPoint x: 385, endPoint y: 249, distance: 169.4
click at [385, 249] on div "Programul VIP LEGO Programul nostru de loialitate este destinat clienților fide…" at bounding box center [305, 190] width 208 height 158
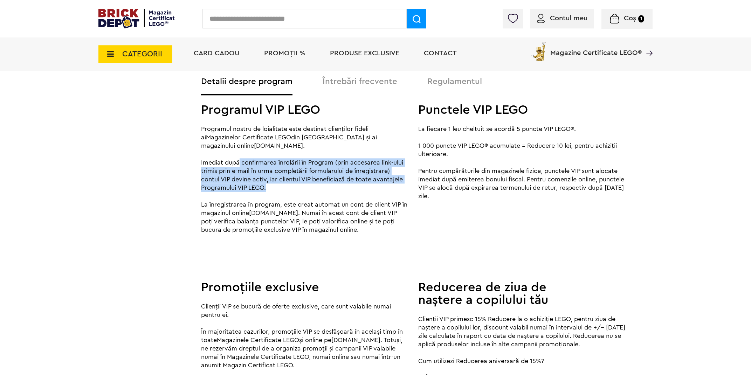
scroll to position [755, 0]
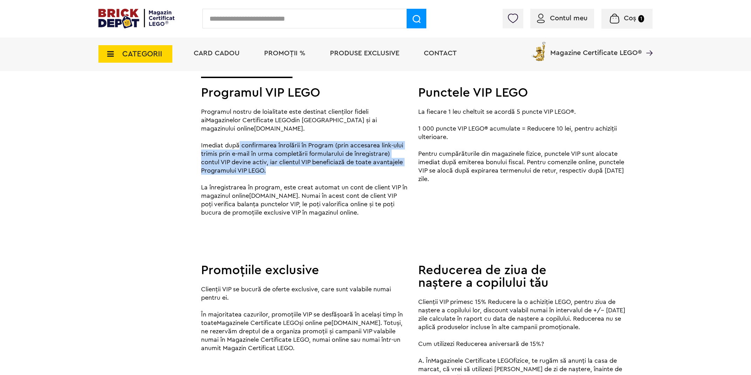
click at [243, 207] on p "La înregistrarea în program, este creat automat un cont de client VIP în magazi…" at bounding box center [305, 200] width 208 height 34
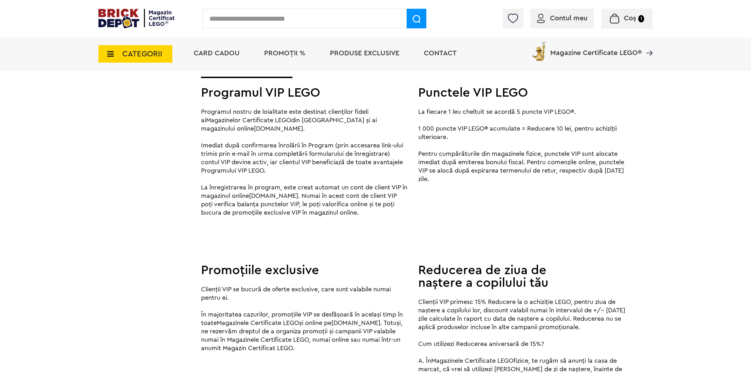
drag, startPoint x: 312, startPoint y: 203, endPoint x: 388, endPoint y: 212, distance: 77.2
click at [388, 212] on p "La înregistrarea în program, este creat automat un cont de client VIP în magazi…" at bounding box center [305, 200] width 208 height 34
click at [354, 229] on div "Programul VIP LEGO Programul nostru de loialitate este destinat clienților fide…" at bounding box center [305, 157] width 208 height 158
drag, startPoint x: 461, startPoint y: 127, endPoint x: 547, endPoint y: 137, distance: 87.4
click at [547, 137] on p "La fiecare 1 leu cheltuit se acordă 5 puncte VIP LEGO®. 1 000 puncte VIP LEGO® …" at bounding box center [522, 146] width 208 height 76
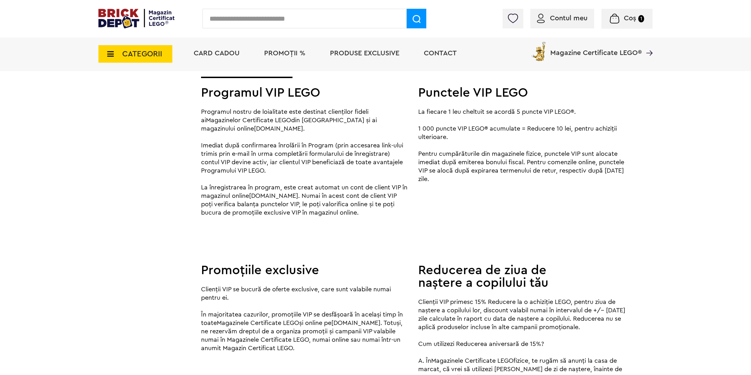
click at [574, 128] on p "La fiecare 1 leu cheltuit se acordă 5 puncte VIP LEGO®. 1 000 puncte VIP LEGO® …" at bounding box center [522, 146] width 208 height 76
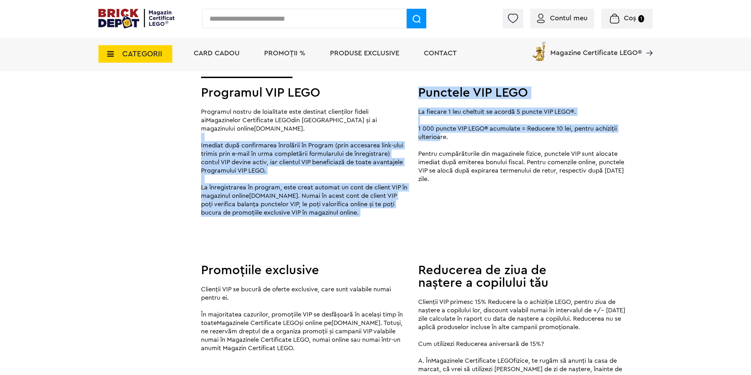
drag, startPoint x: 422, startPoint y: 136, endPoint x: 408, endPoint y: 129, distance: 15.4
click at [408, 129] on div "Programul VIP LEGO Programul nostru de loialitate este destinat clienților fide…" at bounding box center [426, 255] width 451 height 355
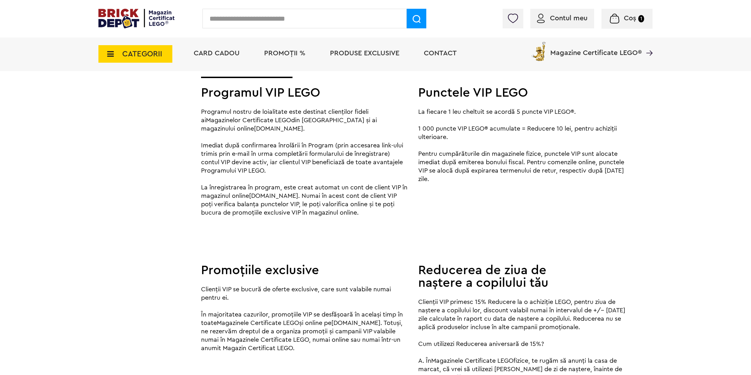
click at [463, 134] on p "La fiecare 1 leu cheltuit se acordă 5 puncte VIP LEGO®. 1 000 puncte VIP LEGO® …" at bounding box center [522, 146] width 208 height 76
drag, startPoint x: 456, startPoint y: 134, endPoint x: 419, endPoint y: 107, distance: 46.1
click at [419, 108] on p "La fiecare 1 leu cheltuit se acordă 5 puncte VIP LEGO®. 1 000 puncte VIP LEGO® …" at bounding box center [522, 146] width 208 height 76
click at [446, 147] on p "La fiecare 1 leu cheltuit se acordă 5 puncte VIP LEGO®. 1 000 puncte VIP LEGO® …" at bounding box center [522, 146] width 208 height 76
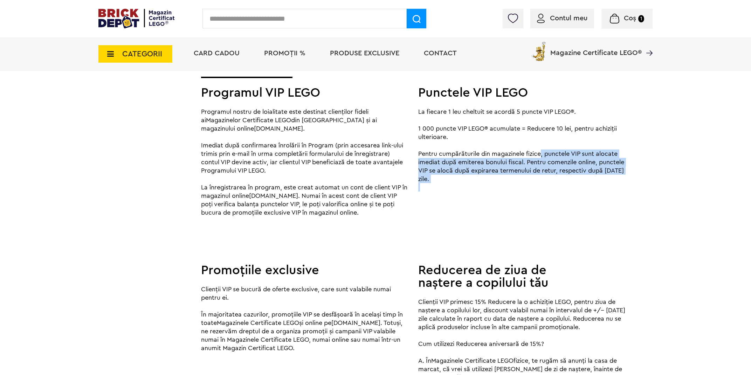
drag, startPoint x: 540, startPoint y: 153, endPoint x: 626, endPoint y: 188, distance: 93.0
click at [626, 188] on div "Punctele VIP LEGO La fiecare 1 leu cheltuit se acordă 5 puncte VIP LEGO®. 1 000…" at bounding box center [522, 157] width 208 height 158
click at [519, 192] on div "Punctele VIP LEGO La fiecare 1 leu cheltuit se acordă 5 puncte VIP LEGO®. 1 000…" at bounding box center [522, 157] width 208 height 158
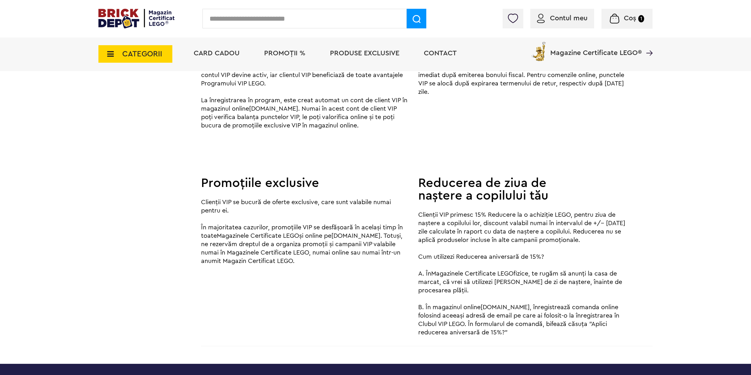
scroll to position [854, 0]
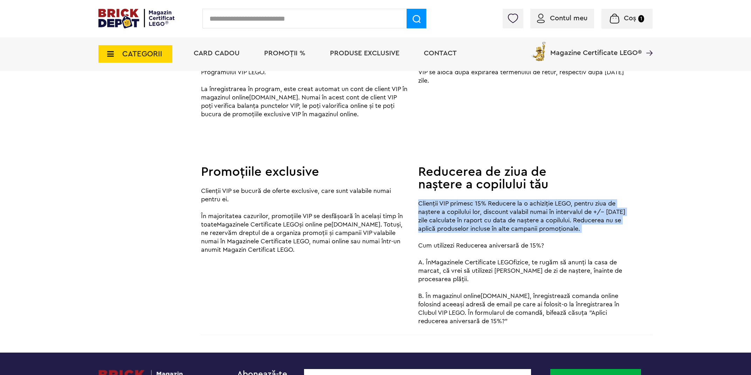
drag, startPoint x: 420, startPoint y: 204, endPoint x: 594, endPoint y: 235, distance: 177.1
click at [594, 235] on p "Clienții VIP primesc 15% Reducere la o achiziție LEGO, pentru ziua de naștere a…" at bounding box center [522, 262] width 208 height 126
click at [542, 214] on p "Clienții VIP primesc 15% Reducere la o achiziție LEGO, pentru ziua de naștere a…" at bounding box center [522, 262] width 208 height 126
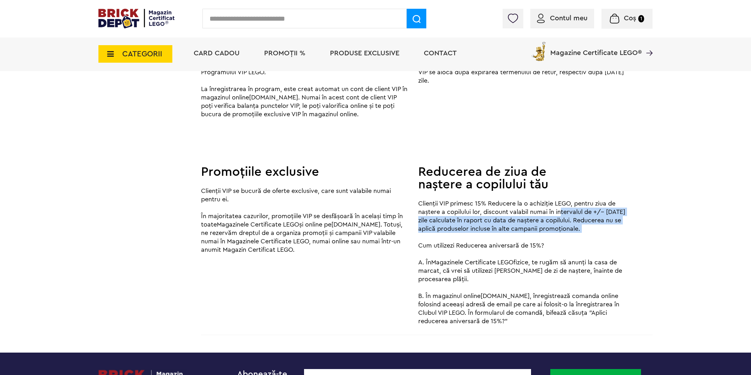
drag, startPoint x: 560, startPoint y: 210, endPoint x: 592, endPoint y: 234, distance: 40.3
click at [592, 234] on p "Clienții VIP primesc 15% Reducere la o achiziție LEGO, pentru ziua de naștere a…" at bounding box center [522, 262] width 208 height 126
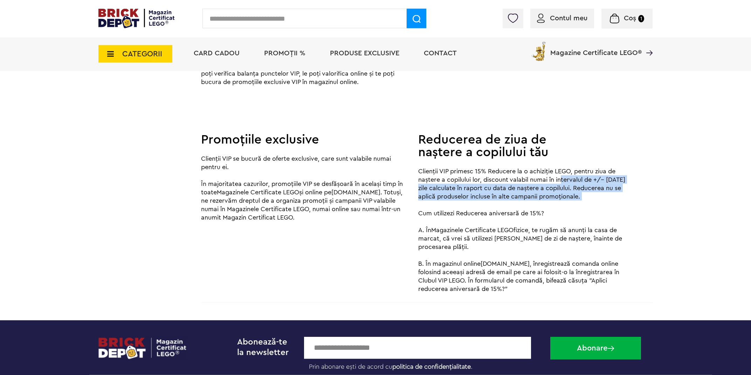
scroll to position [887, 0]
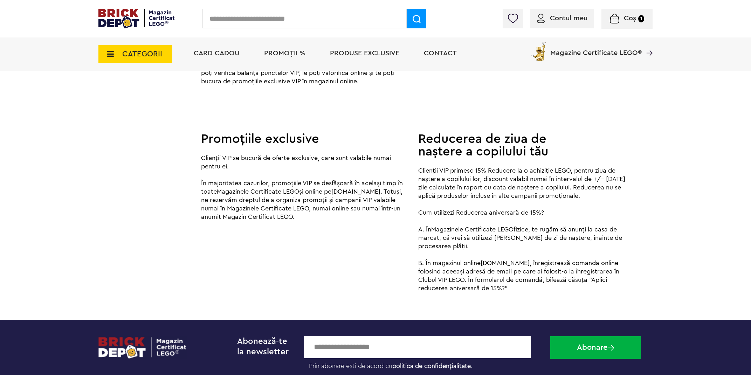
click at [515, 232] on p "Clienții VIP primesc 15% Reducere la o achiziție LEGO, pentru ziua de naștere a…" at bounding box center [522, 229] width 208 height 126
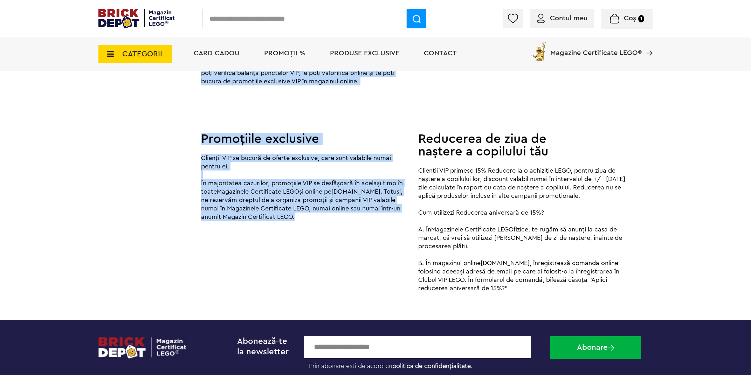
drag, startPoint x: 199, startPoint y: 157, endPoint x: 367, endPoint y: 217, distance: 178.7
click at [352, 224] on div "Promoțiile exclusive Clienții VIP se bucură de oferte exclusive, care sunt vala…" at bounding box center [305, 203] width 208 height 158
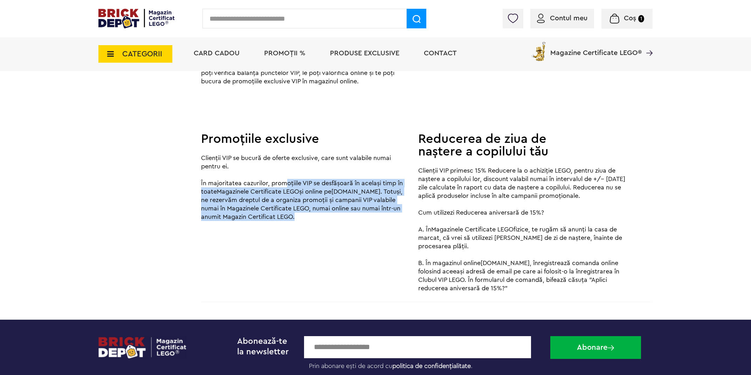
drag, startPoint x: 282, startPoint y: 180, endPoint x: 398, endPoint y: 217, distance: 121.6
click at [398, 217] on p "Clienții VIP se bucură de oferte exclusive, care sunt valabile numai pentru ei.…" at bounding box center [305, 187] width 208 height 67
click at [367, 219] on p "Clienții VIP se bucură de oferte exclusive, care sunt valabile numai pentru ei.…" at bounding box center [305, 187] width 208 height 67
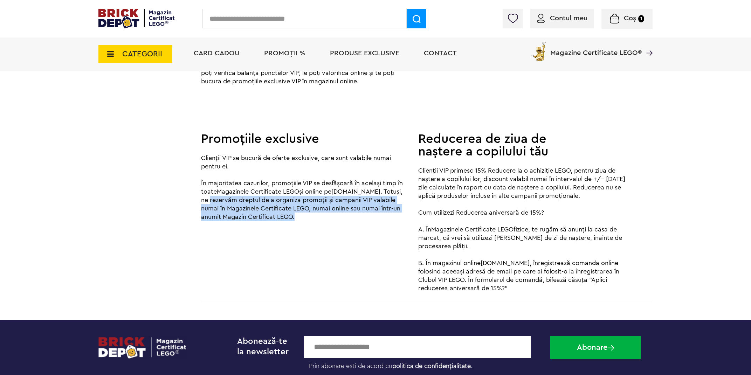
drag, startPoint x: 231, startPoint y: 198, endPoint x: 366, endPoint y: 219, distance: 136.7
click at [366, 219] on p "Clienții VIP se bucură de oferte exclusive, care sunt valabile numai pentru ei.…" at bounding box center [305, 187] width 208 height 67
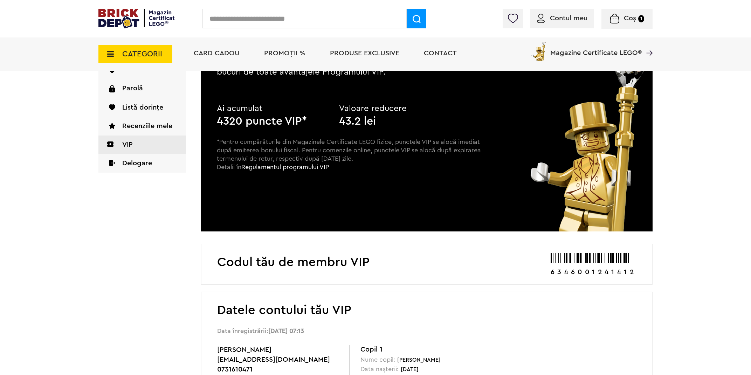
scroll to position [0, 0]
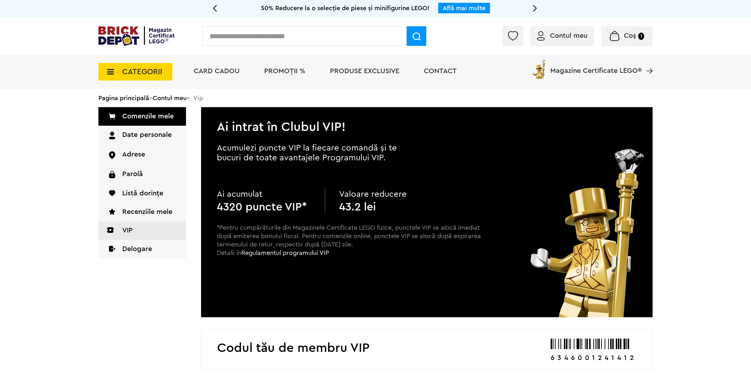
click at [473, 10] on link "Află mai multe" at bounding box center [464, 8] width 43 height 6
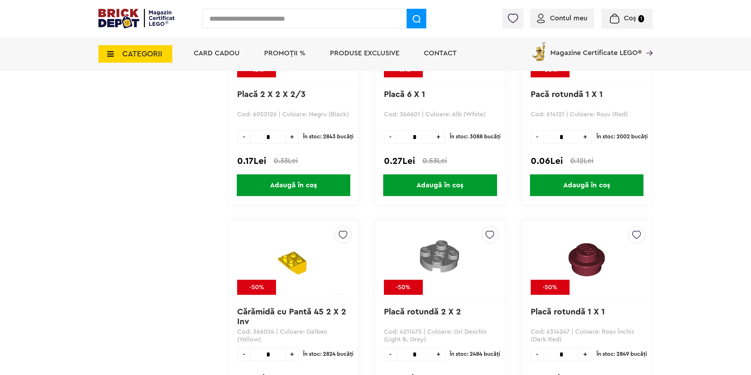
scroll to position [3979, 0]
